Goal: Task Accomplishment & Management: Manage account settings

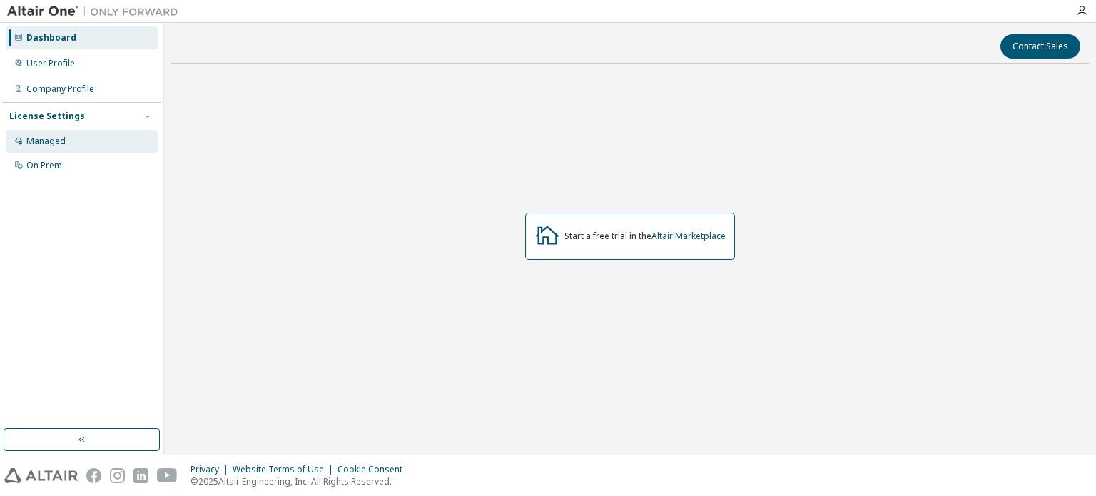
click at [68, 146] on div "Managed" at bounding box center [82, 141] width 152 height 23
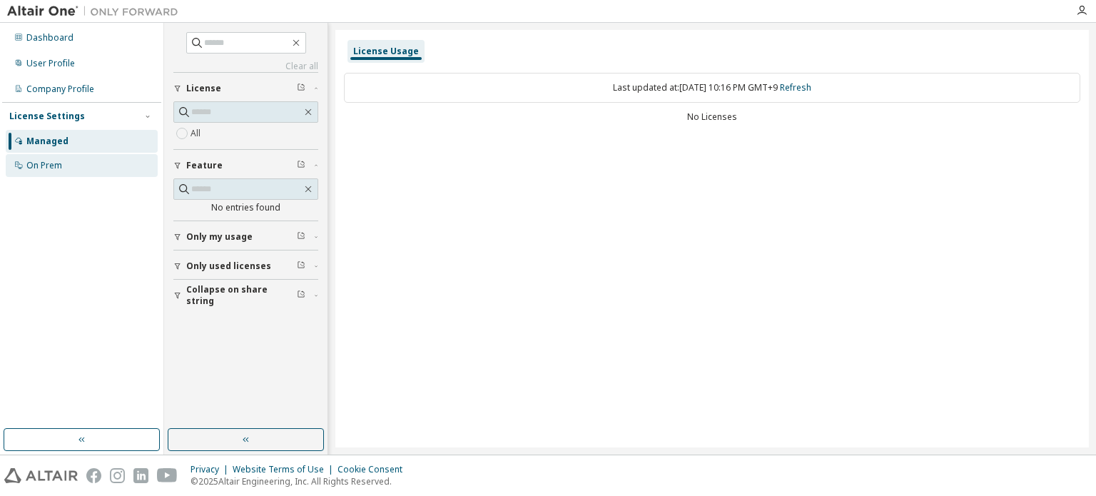
click at [78, 165] on div "On Prem" at bounding box center [82, 165] width 152 height 23
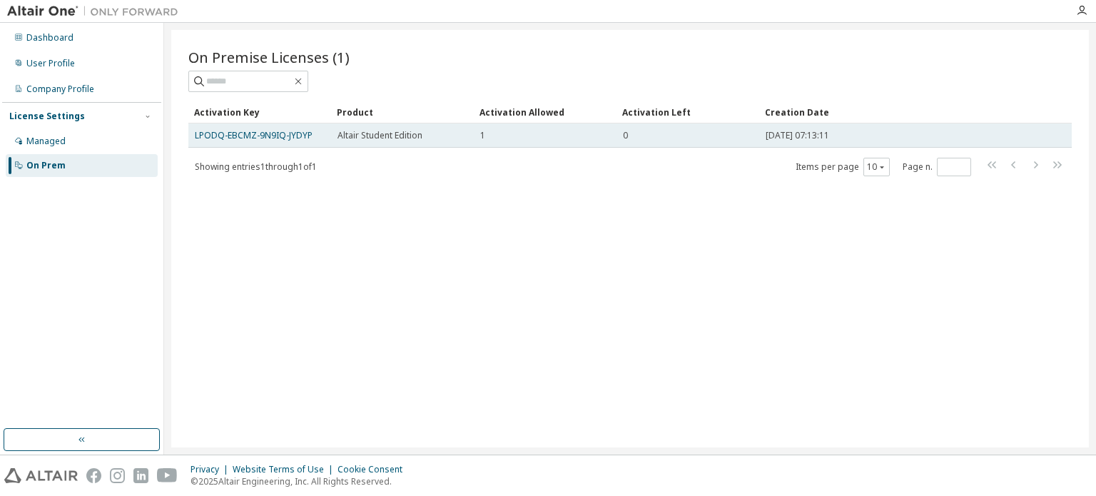
click at [602, 136] on div "1" at bounding box center [545, 135] width 130 height 11
click at [498, 131] on div "1" at bounding box center [545, 135] width 130 height 11
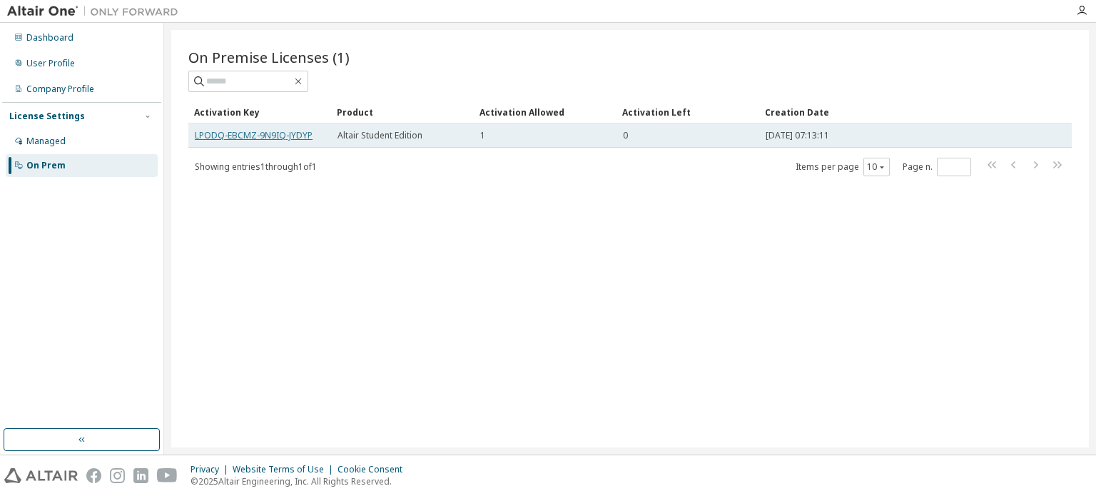
click at [259, 136] on link "LPODQ-EBCMZ-9N9IQ-JYDYP" at bounding box center [254, 135] width 118 height 12
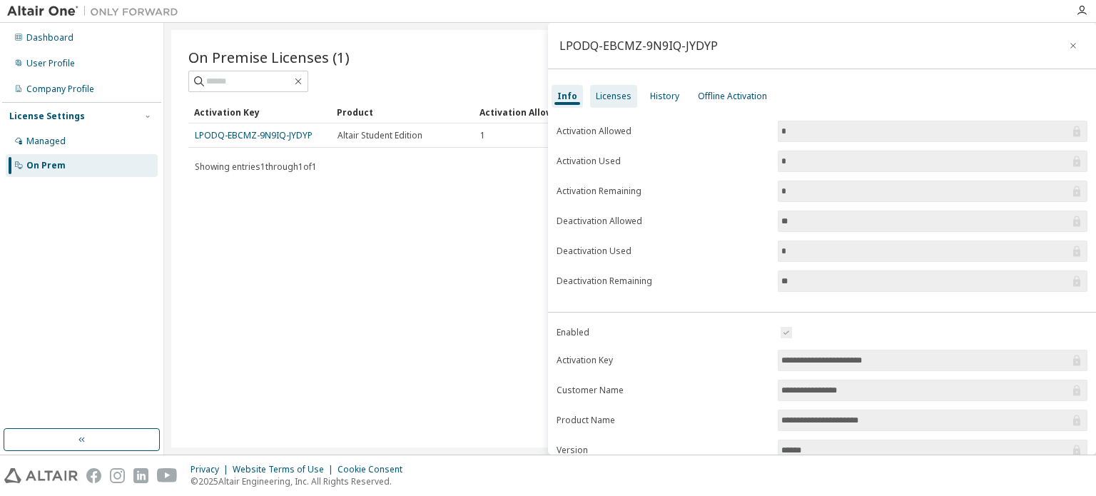
click at [621, 102] on div "Licenses" at bounding box center [613, 96] width 47 height 23
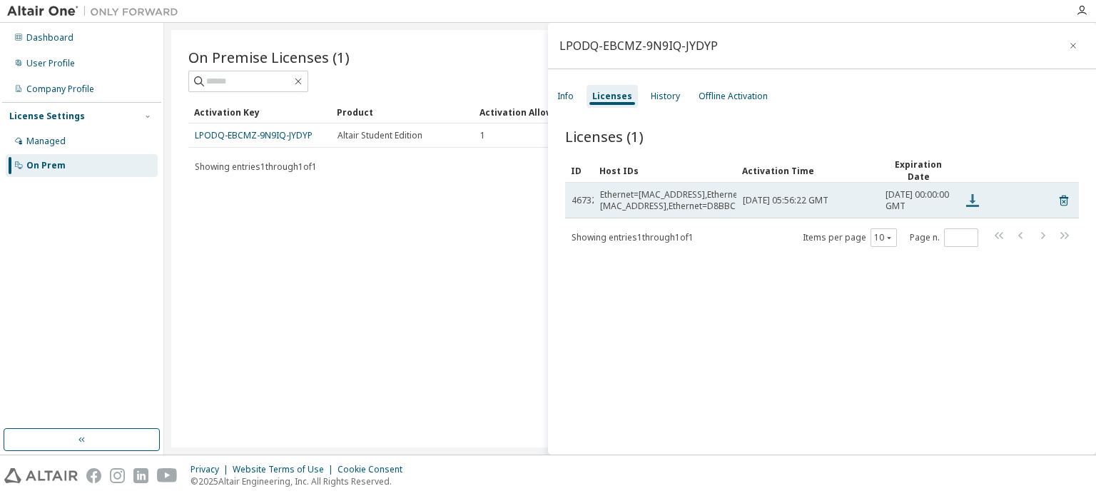
click at [969, 205] on icon at bounding box center [972, 200] width 17 height 17
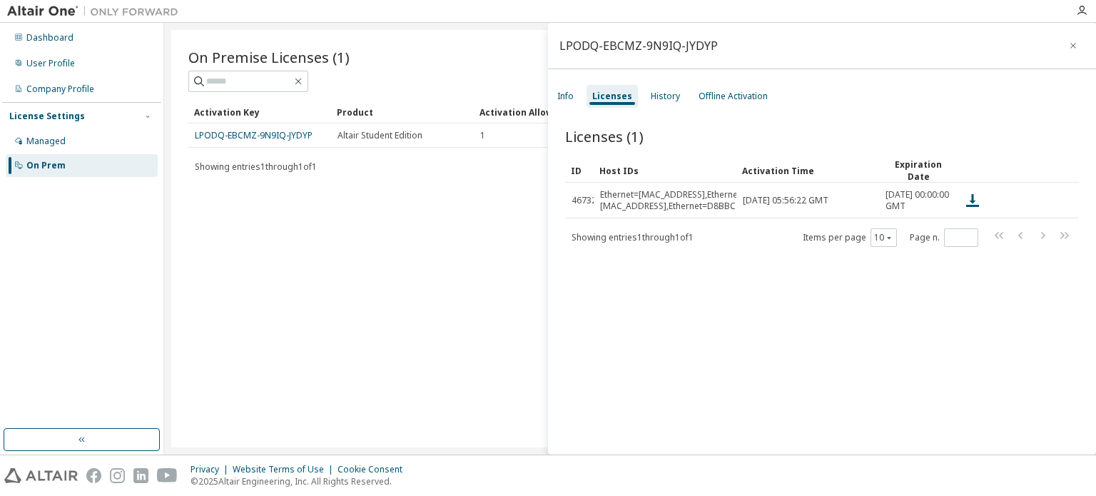
click at [260, 444] on div "On Premise Licenses (1) Clear Load Save Save As Field Operator Value Select fil…" at bounding box center [630, 238] width 918 height 417
